Goal: Navigation & Orientation: Find specific page/section

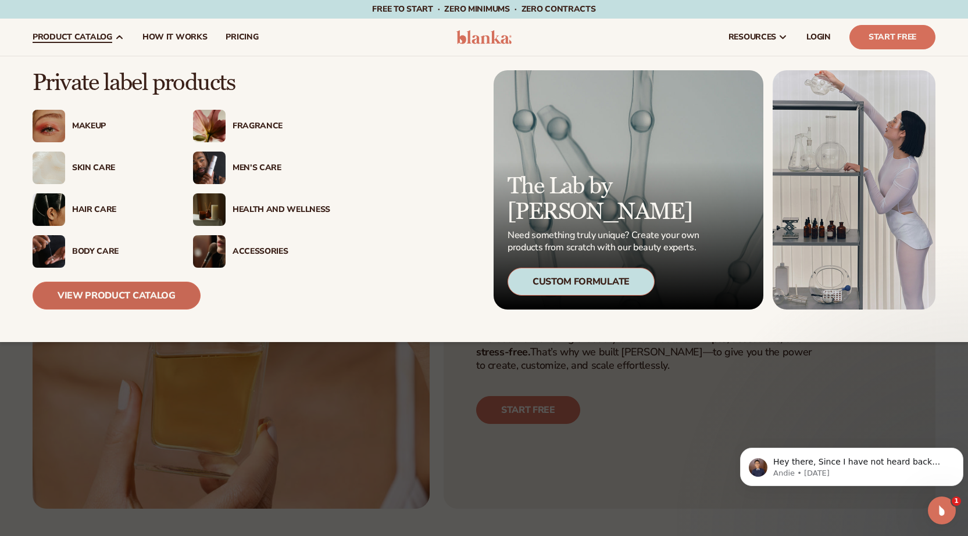
click at [145, 300] on link "View Product Catalog" at bounding box center [117, 296] width 168 height 28
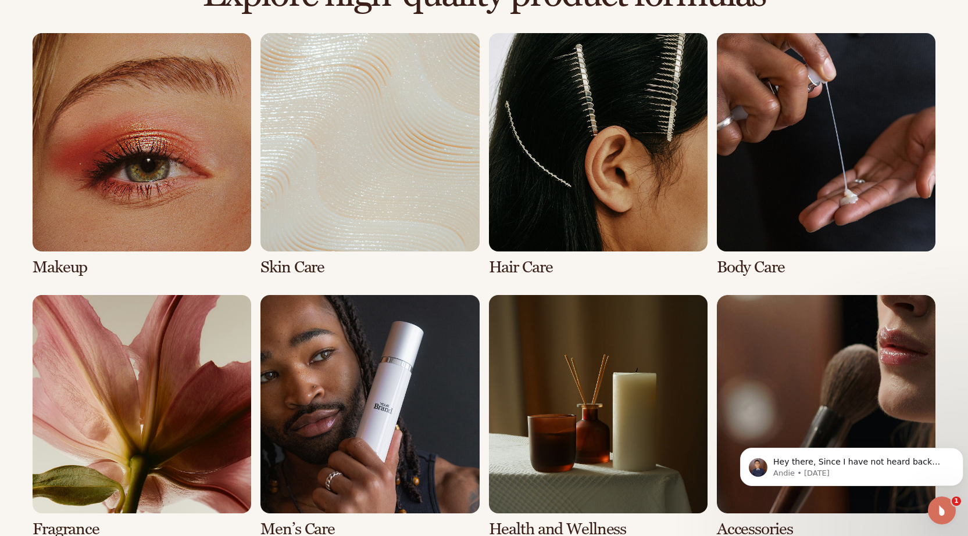
scroll to position [887, 0]
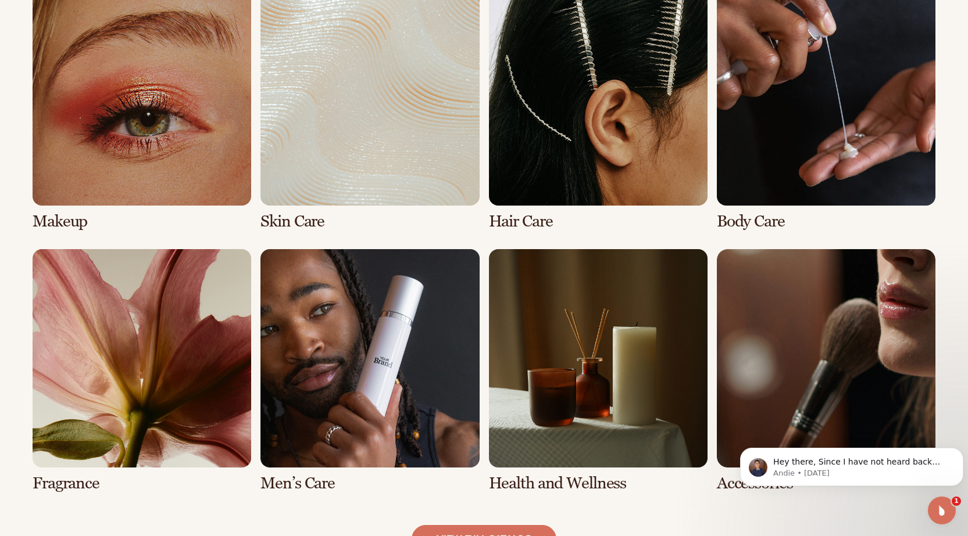
click at [159, 107] on link "1 / 8" at bounding box center [142, 109] width 219 height 244
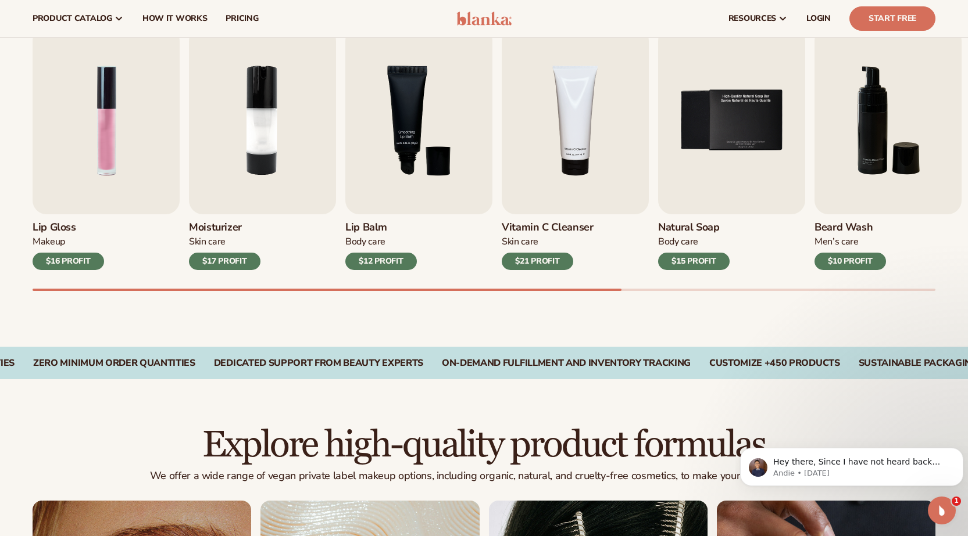
scroll to position [384, 0]
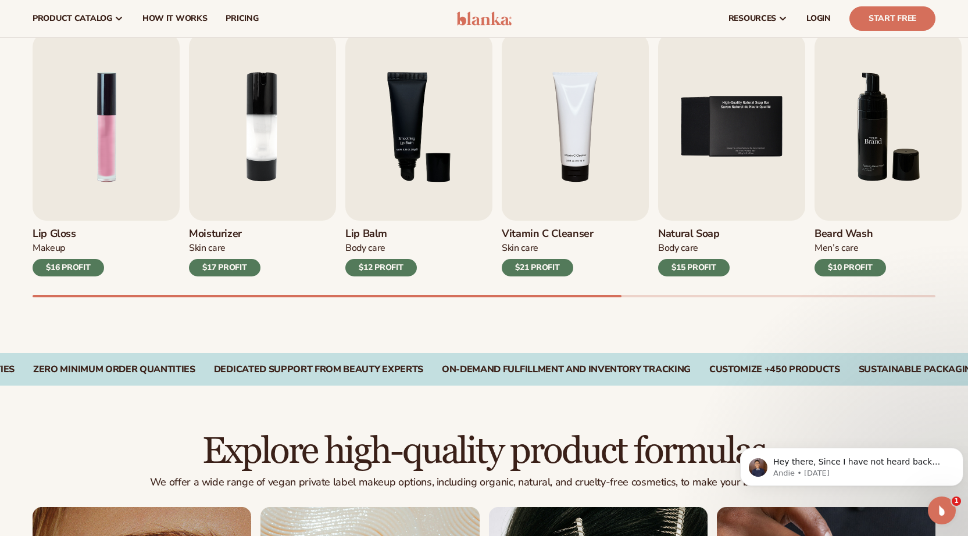
click at [878, 164] on img "6 / 9" at bounding box center [887, 127] width 147 height 188
click at [547, 149] on img "4 / 9" at bounding box center [575, 127] width 147 height 188
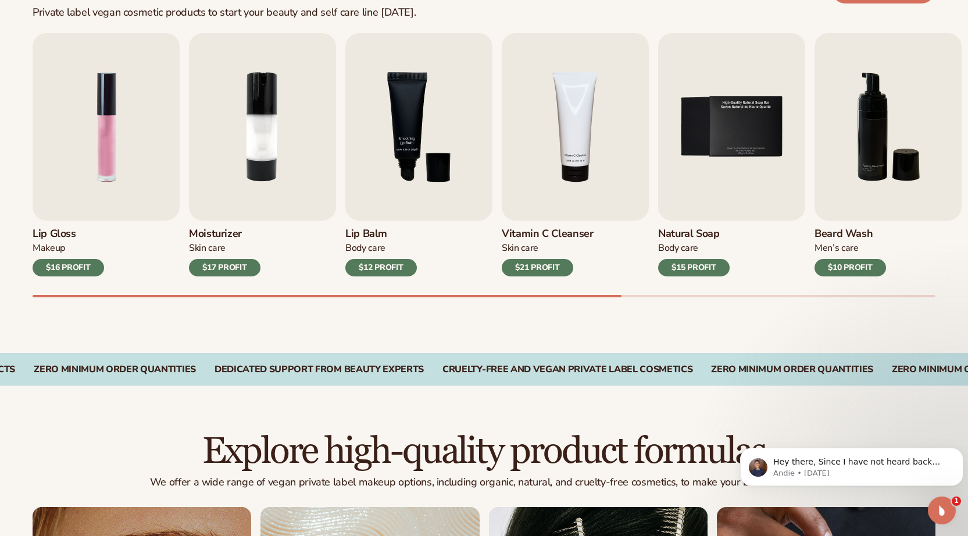
scroll to position [926, 0]
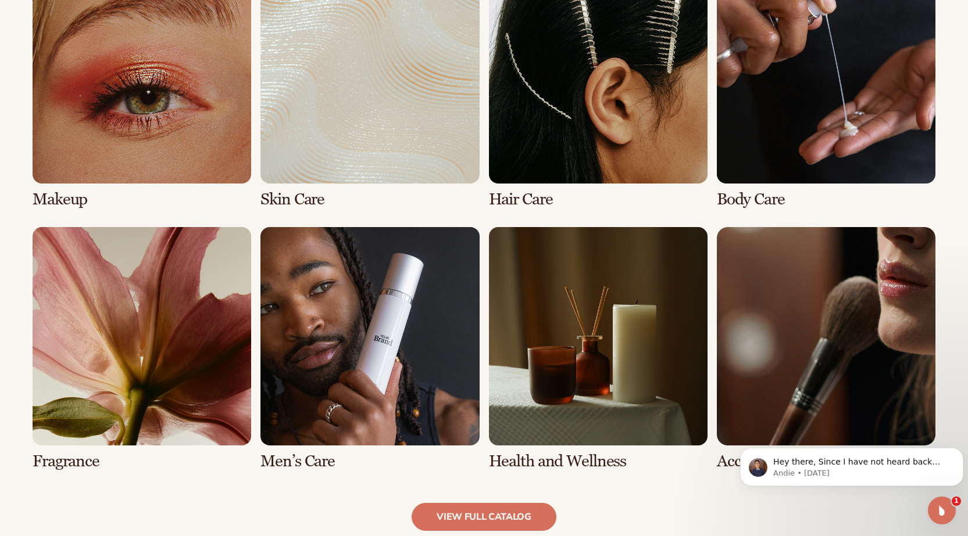
click at [305, 343] on link "6 / 8" at bounding box center [369, 349] width 219 height 244
click at [319, 328] on link "6 / 8" at bounding box center [369, 349] width 219 height 244
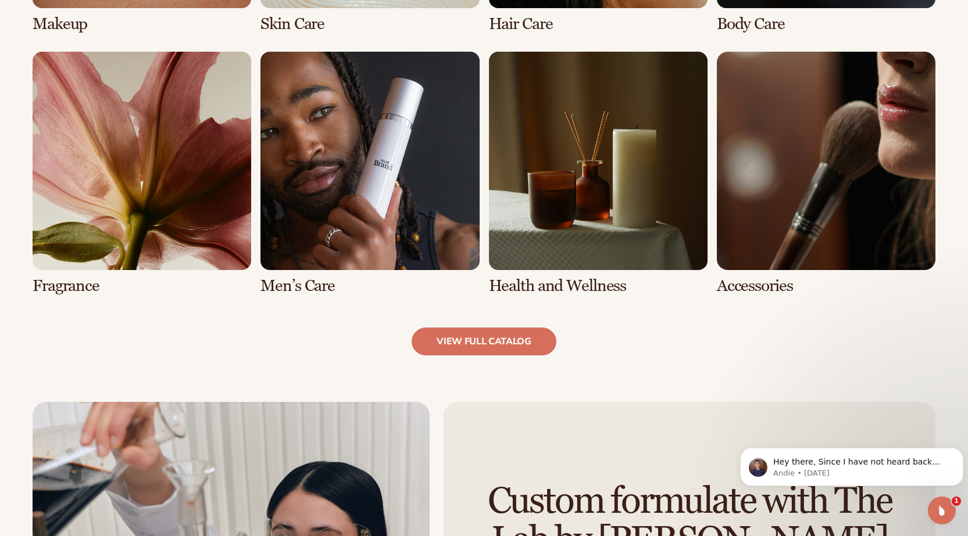
click at [782, 189] on link "8 / 8" at bounding box center [826, 174] width 219 height 244
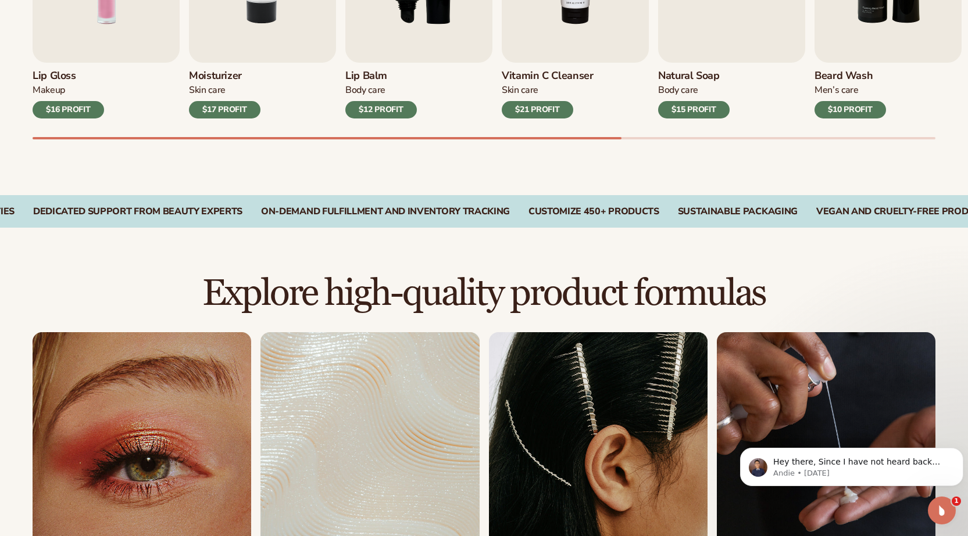
click at [797, 380] on link "4 / 8" at bounding box center [826, 454] width 219 height 244
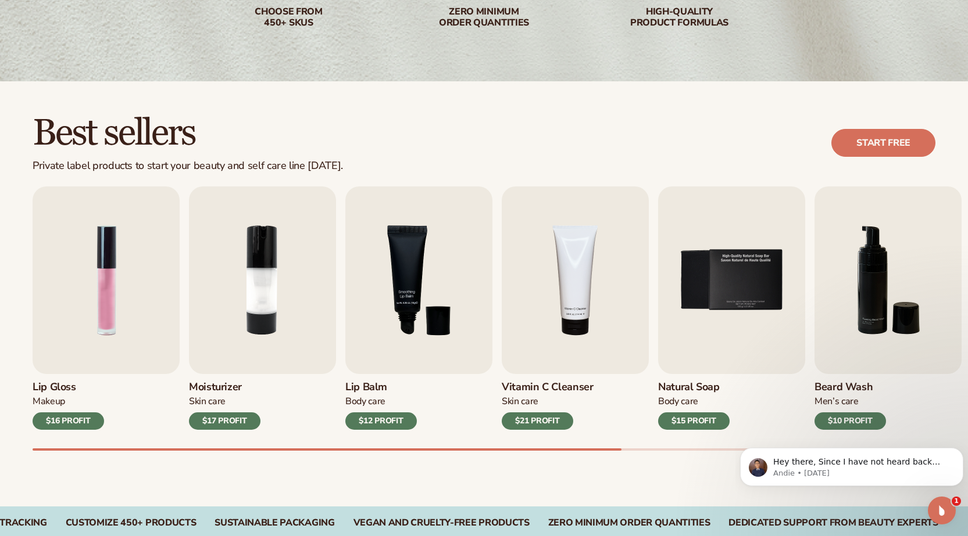
scroll to position [246, 0]
